Goal: Information Seeking & Learning: Learn about a topic

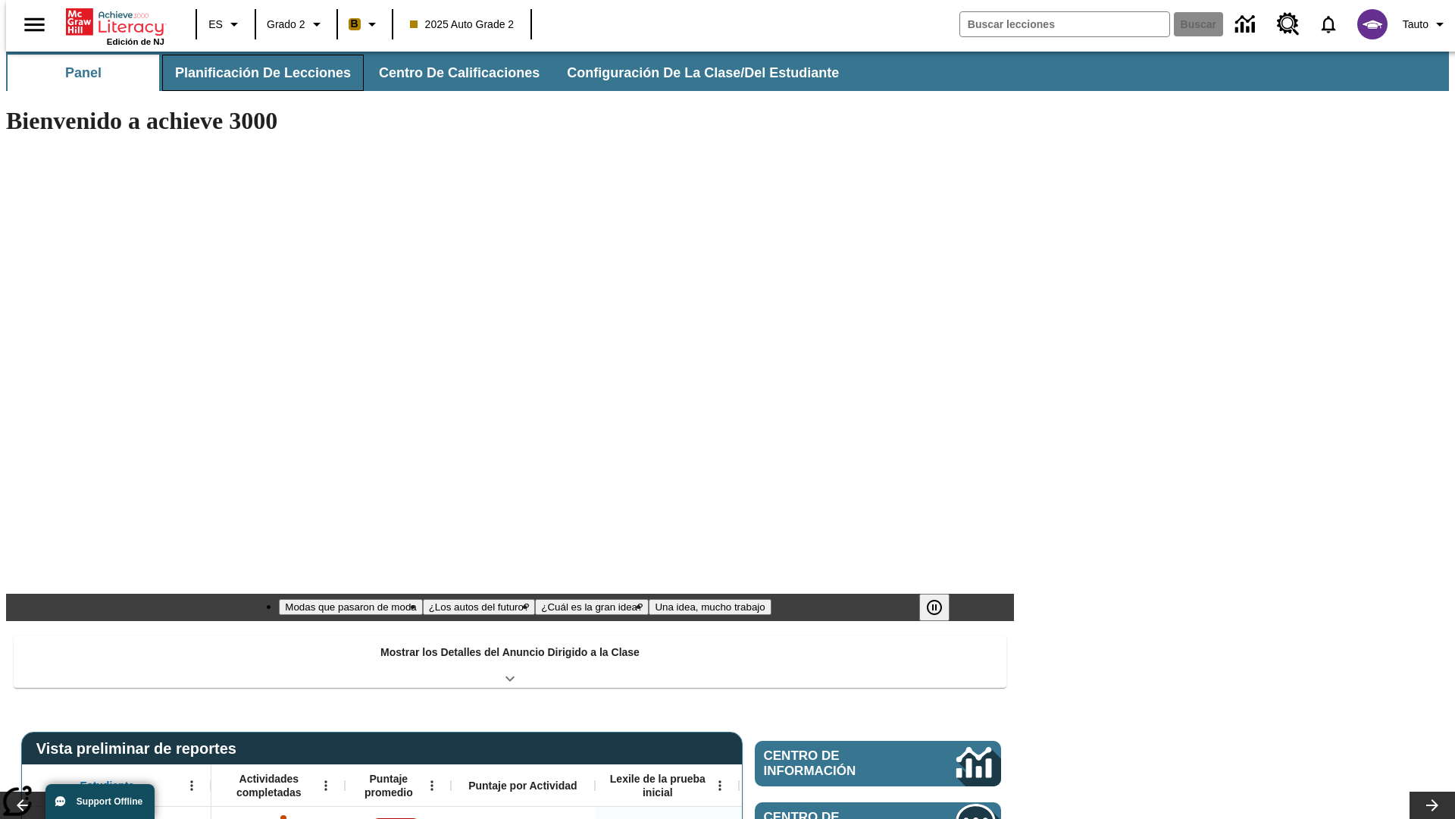
click at [254, 73] on span "Planificación de lecciones" at bounding box center [263, 72] width 176 height 17
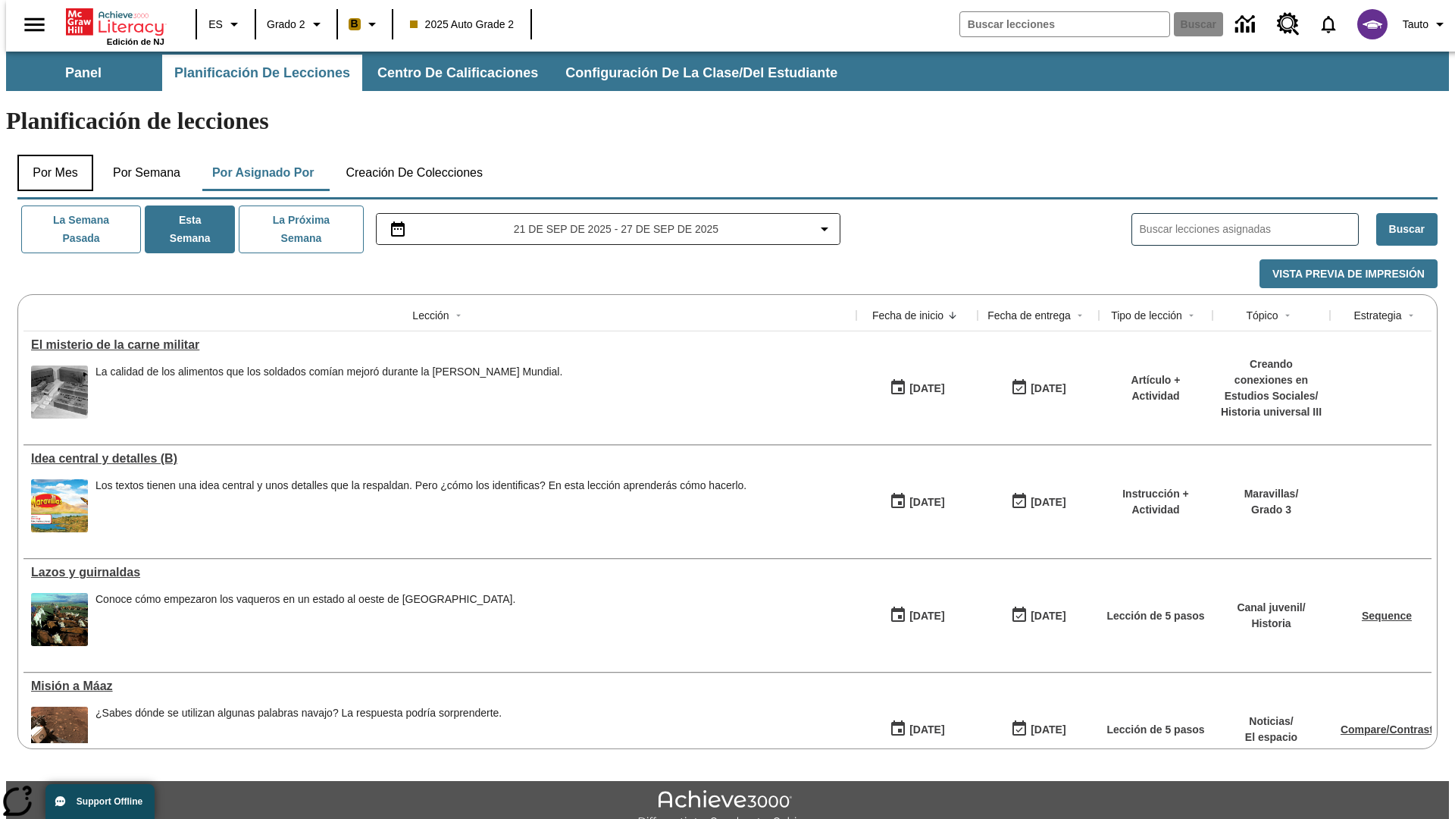
click at [49, 155] on button "Por mes" at bounding box center [55, 173] width 76 height 36
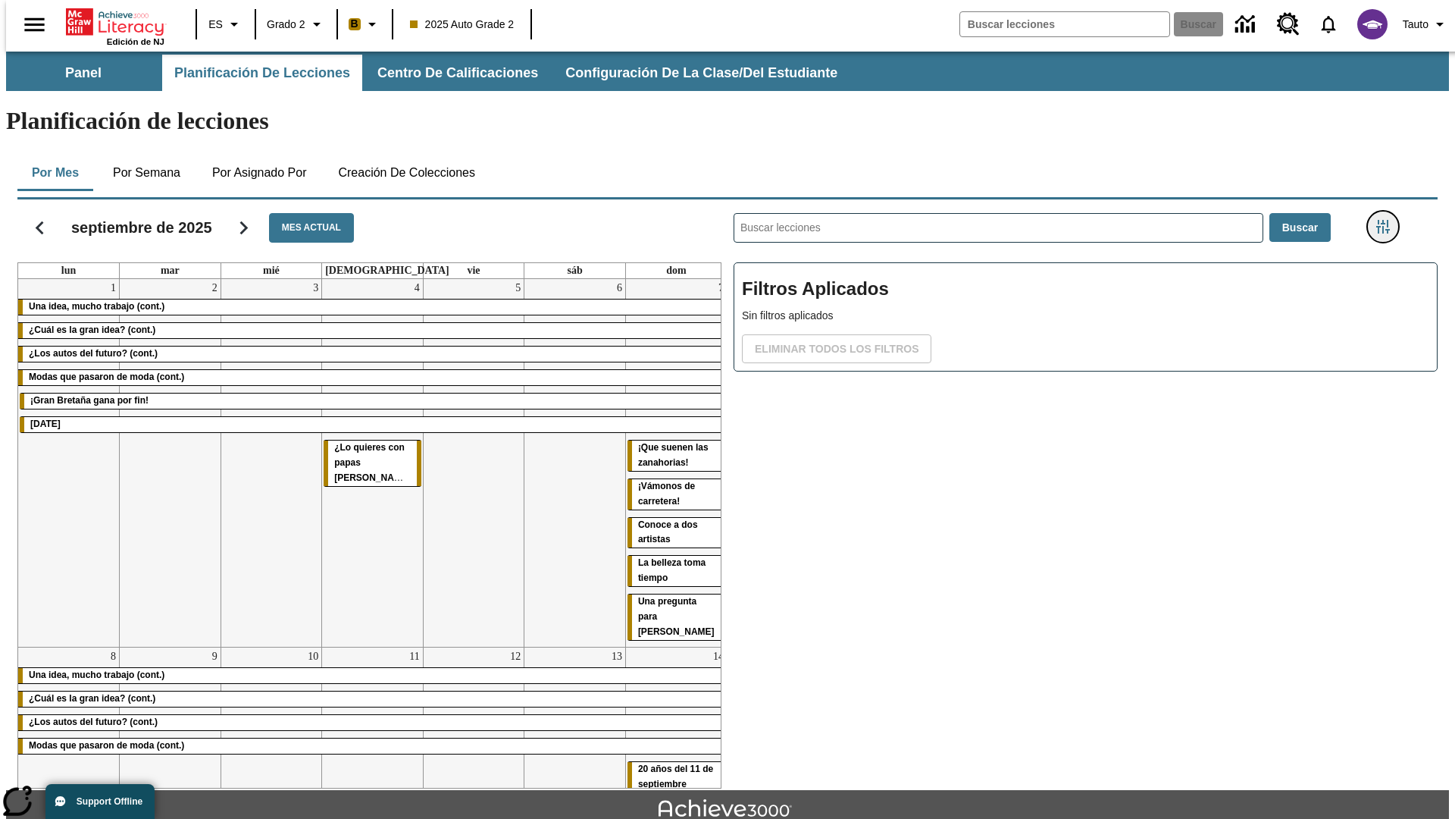
click at [1388, 220] on icon "Menú lateral de filtros" at bounding box center [1384, 227] width 14 height 14
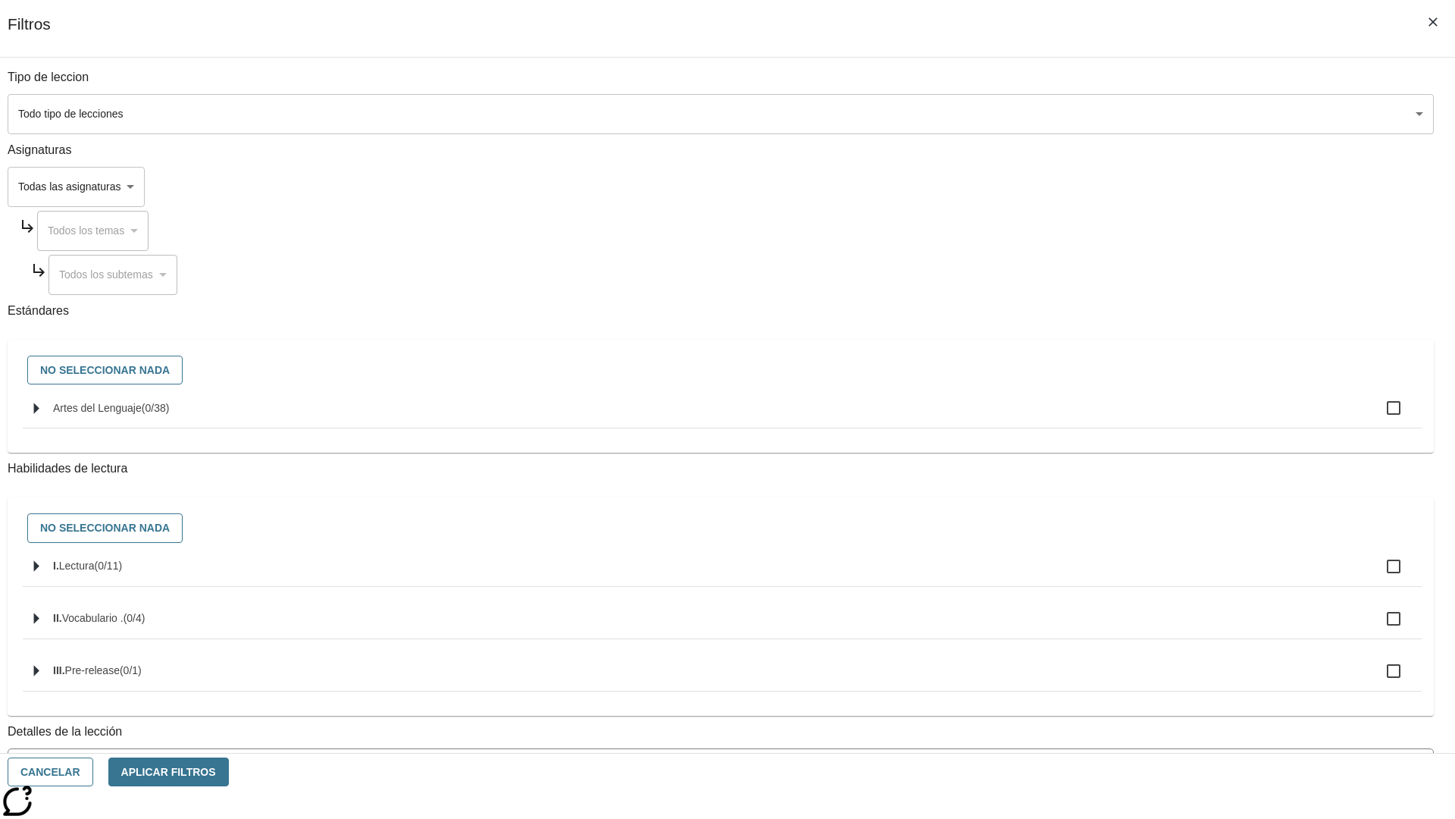
click at [1092, 612] on body "Saltar al contenido principal Edición de NJ ES Grado 2 B 2025 Auto Grade 2 Busc…" at bounding box center [727, 470] width 1443 height 836
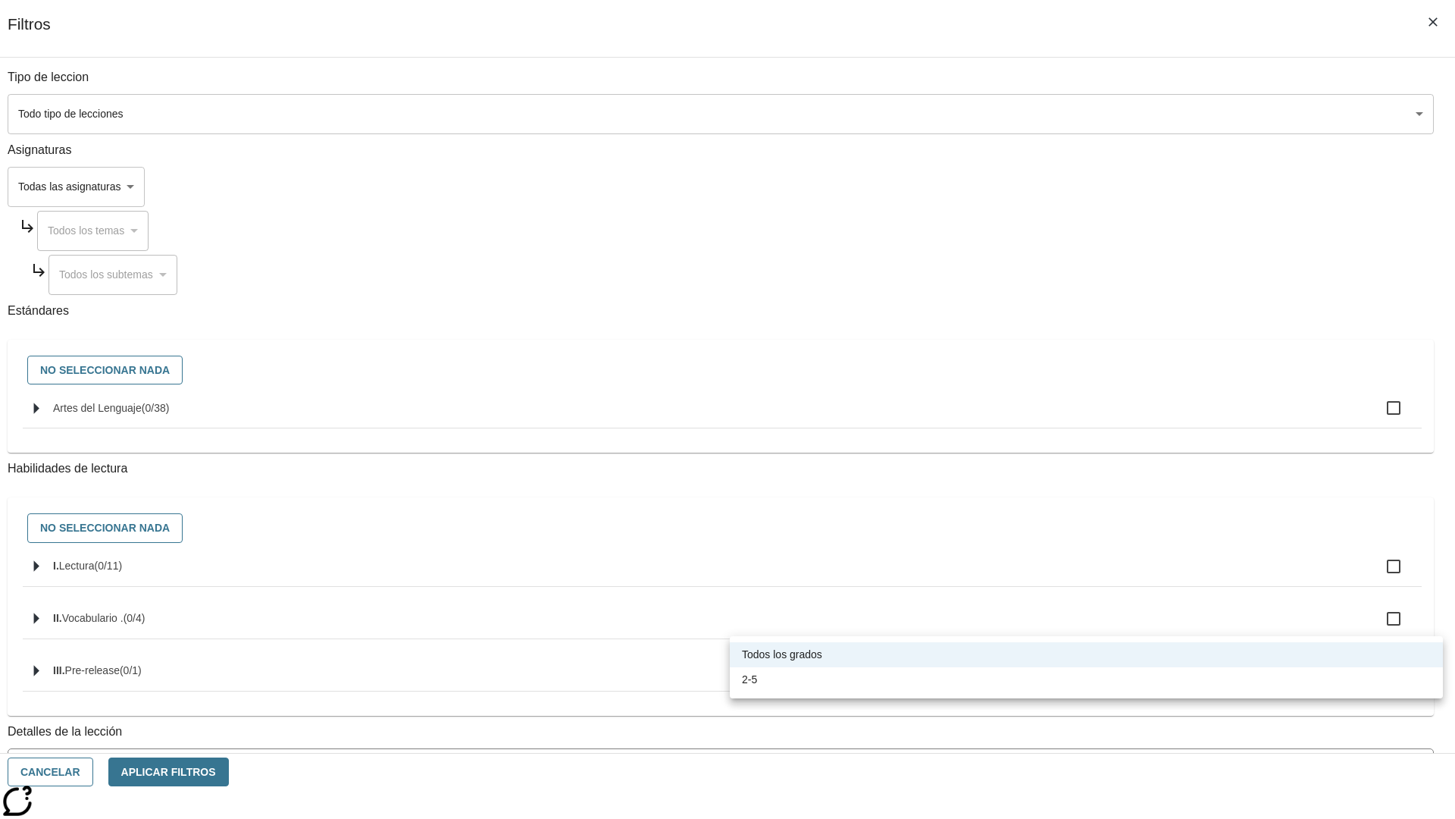
scroll to position [474, 0]
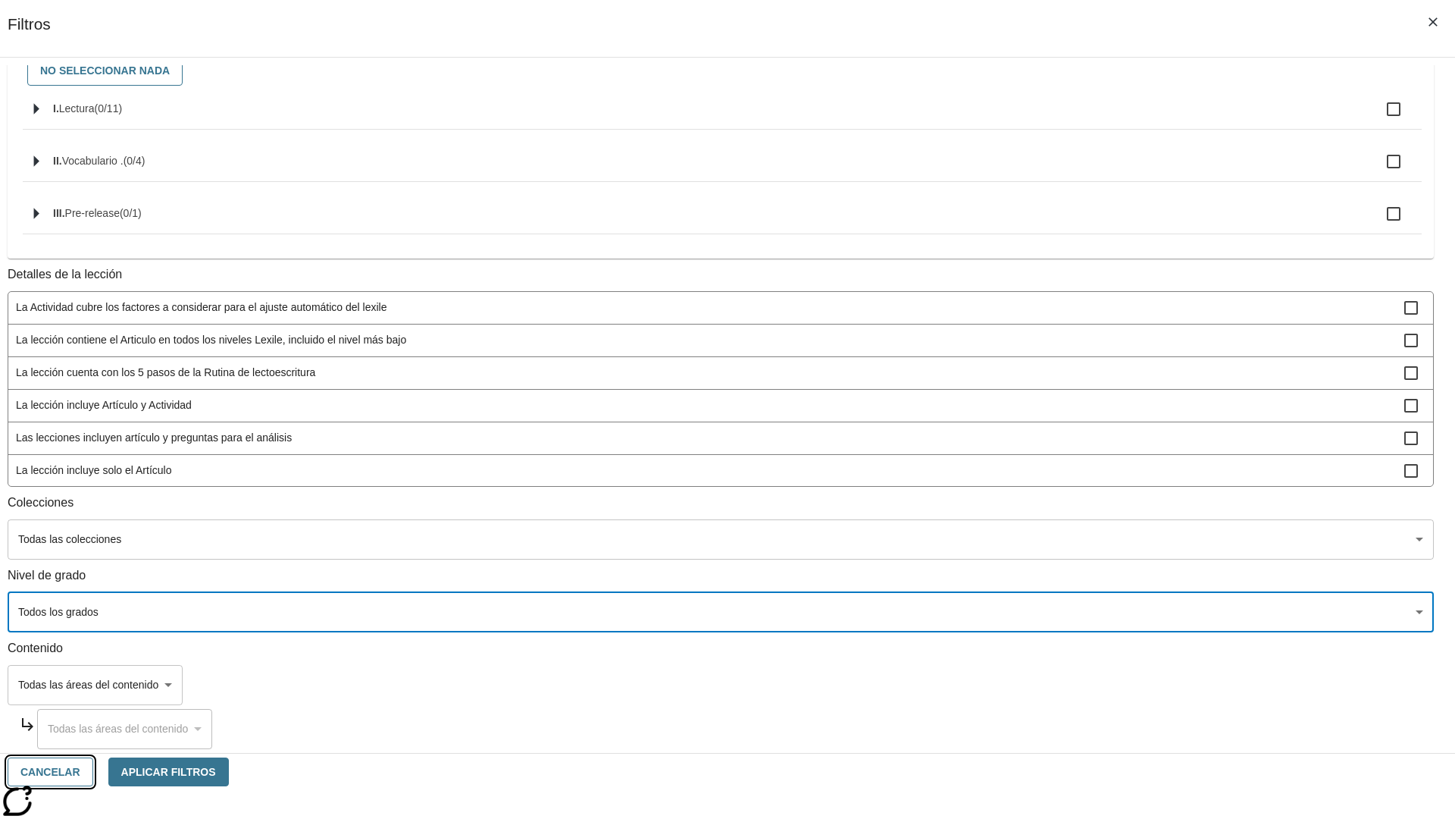
click at [93, 772] on button "Cancelar" at bounding box center [51, 772] width 86 height 30
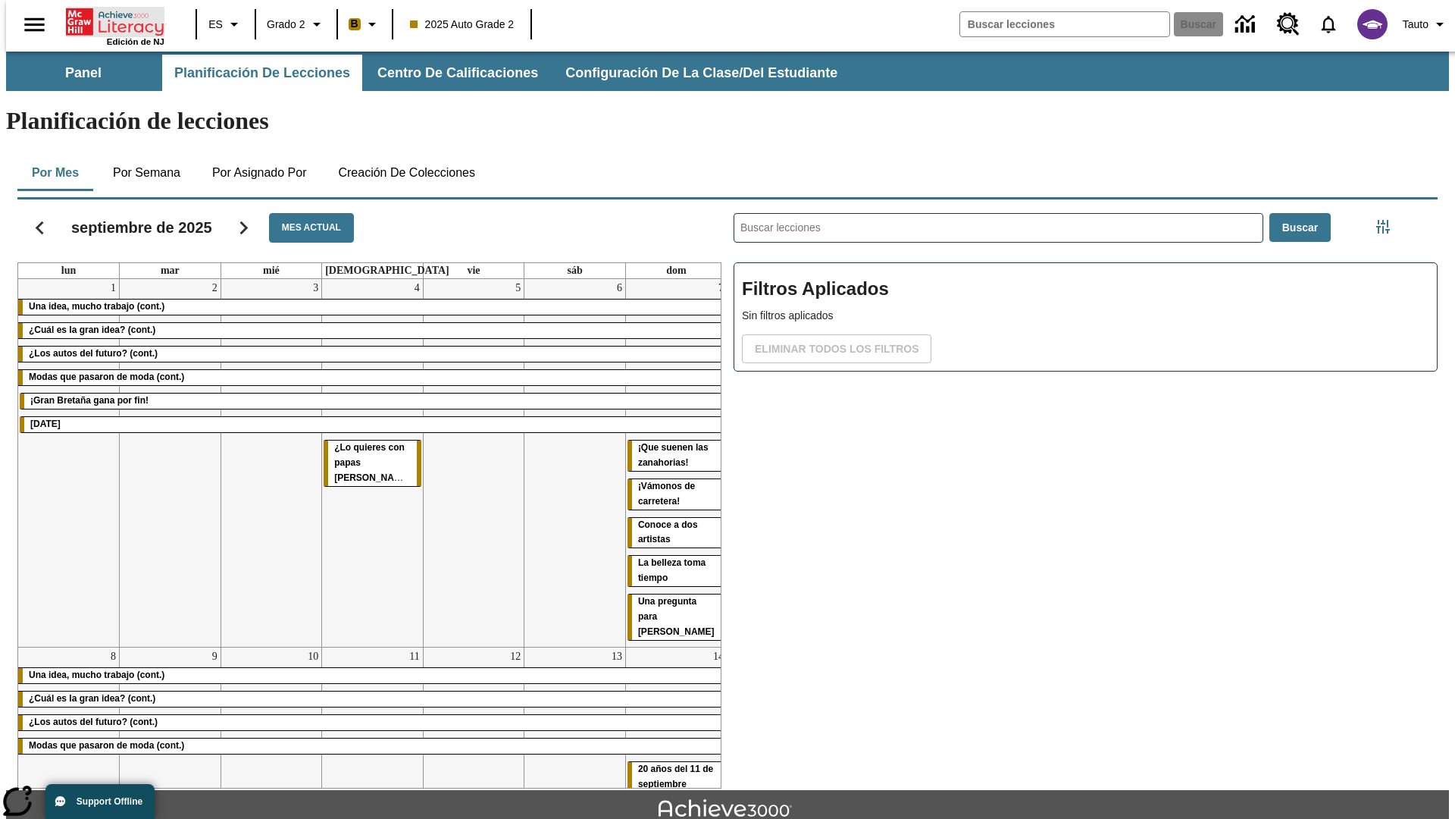
click at [109, 20] on icon "Portada" at bounding box center [116, 22] width 101 height 30
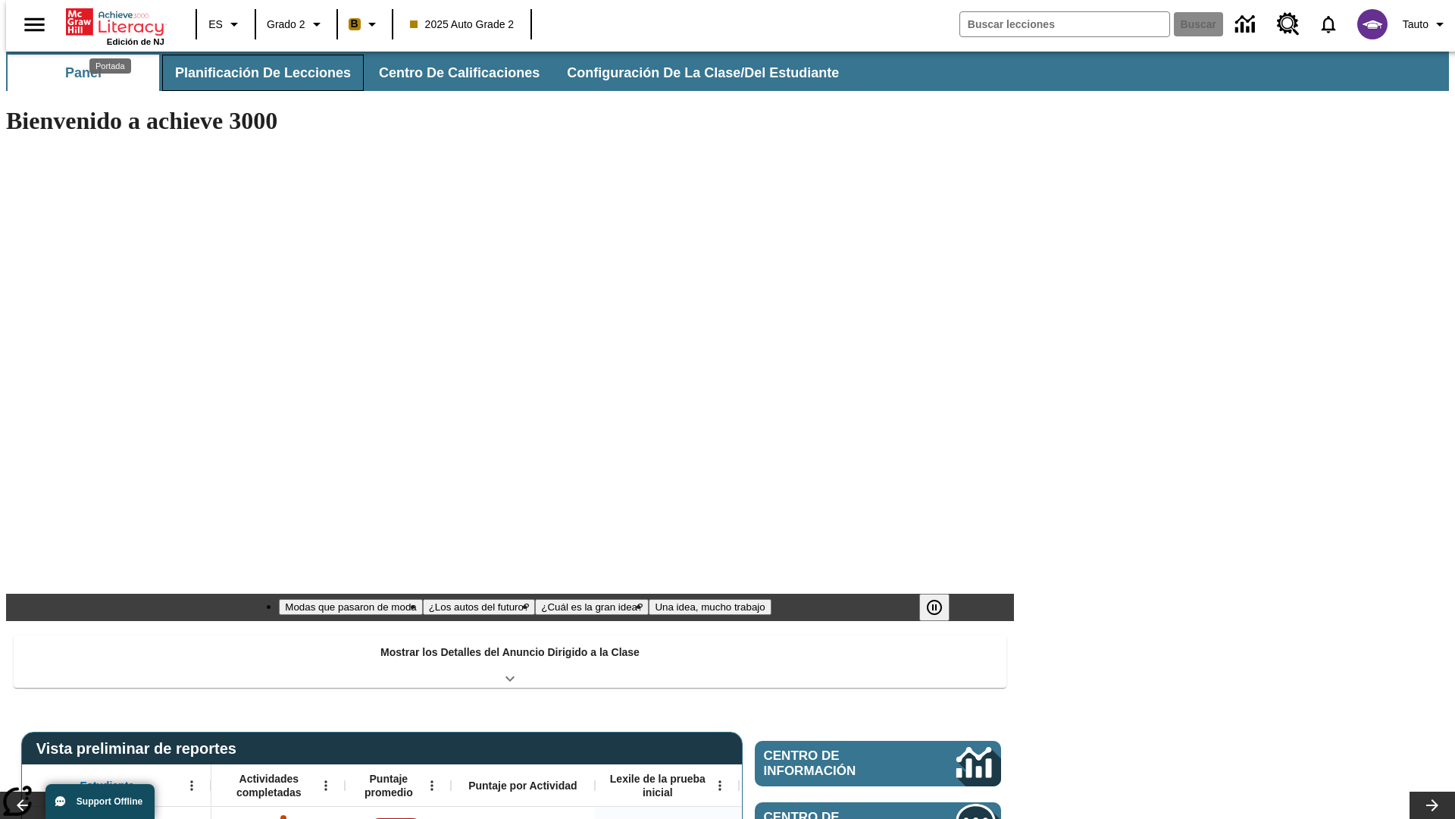
click at [254, 73] on span "Planificación de lecciones" at bounding box center [263, 72] width 176 height 17
